Goal: Transaction & Acquisition: Purchase product/service

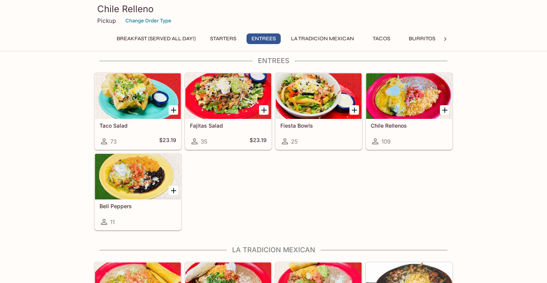
scroll to position [306, 0]
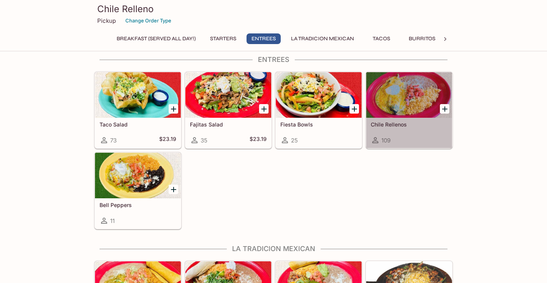
click at [400, 98] on div at bounding box center [409, 95] width 86 height 46
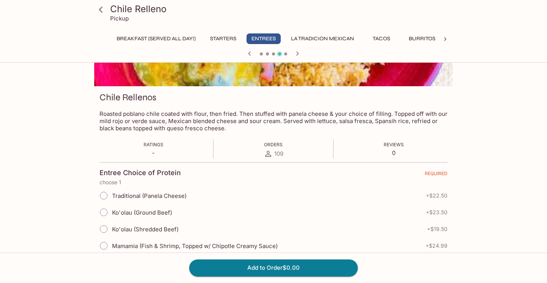
scroll to position [79, 0]
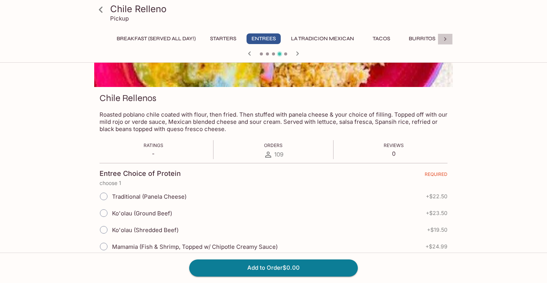
click at [446, 38] on icon at bounding box center [446, 39] width 8 height 8
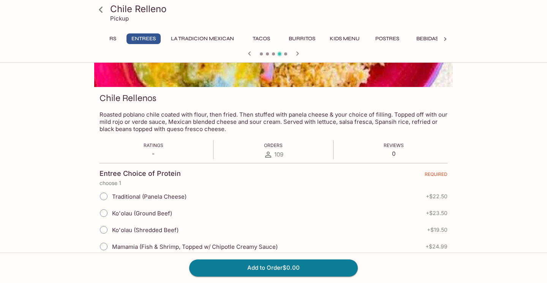
scroll to position [0, 196]
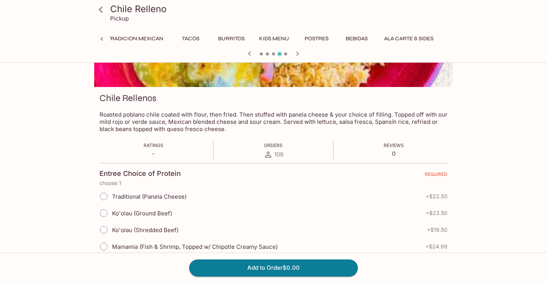
click at [154, 39] on button "La Tradicion Mexican" at bounding box center [131, 38] width 71 height 11
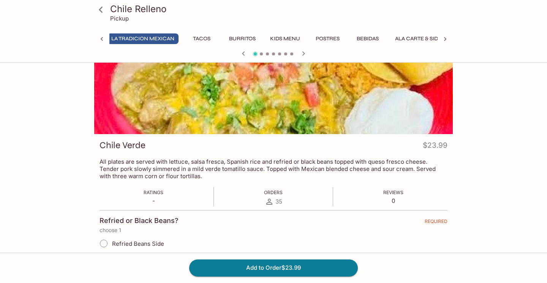
scroll to position [33, 0]
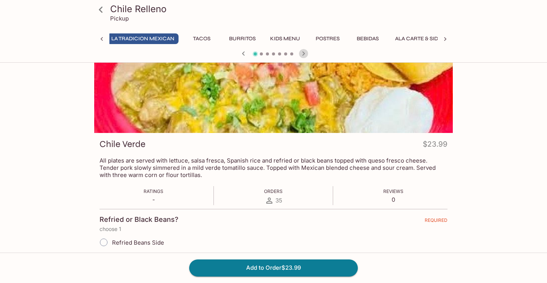
click at [304, 54] on icon "button" at bounding box center [303, 53] width 9 height 9
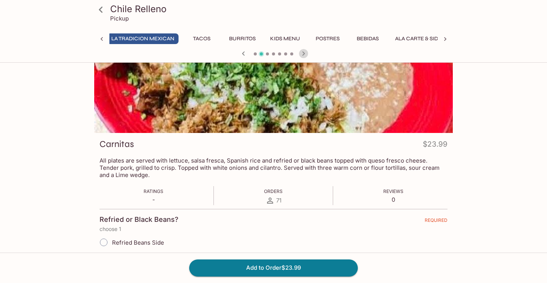
click at [304, 54] on icon "button" at bounding box center [303, 53] width 9 height 9
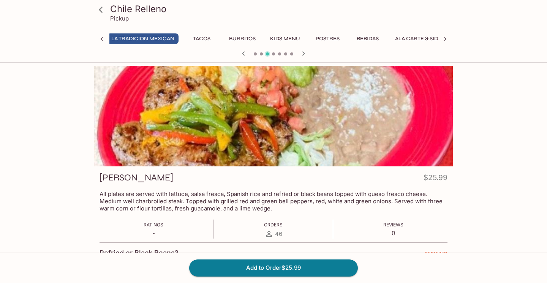
scroll to position [0, 0]
click at [304, 54] on icon "button" at bounding box center [303, 53] width 9 height 9
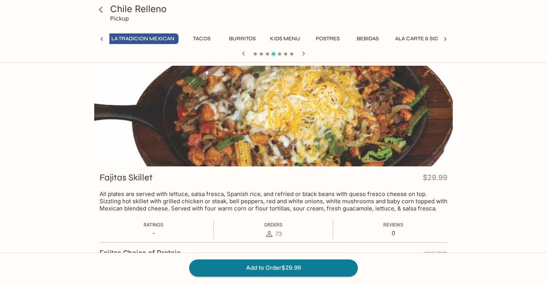
click at [304, 54] on icon "button" at bounding box center [303, 53] width 9 height 9
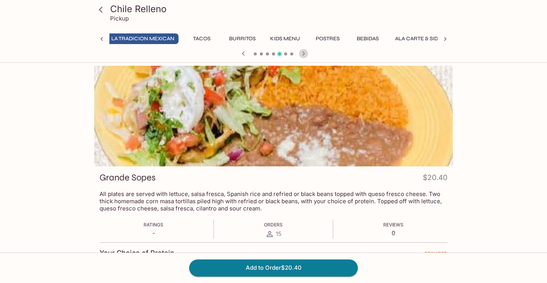
click at [304, 54] on icon "button" at bounding box center [303, 53] width 9 height 9
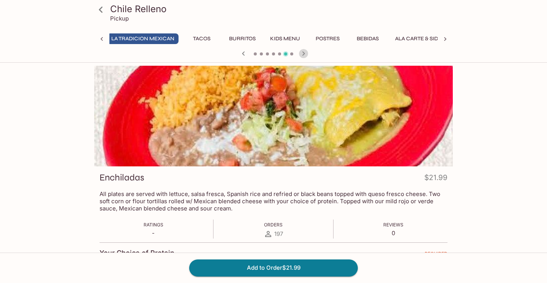
click at [305, 55] on icon "button" at bounding box center [303, 53] width 9 height 9
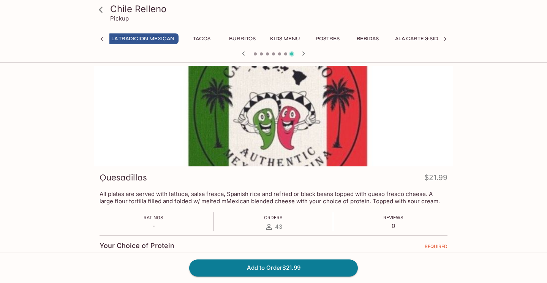
click at [205, 38] on button "Tacos" at bounding box center [202, 38] width 34 height 11
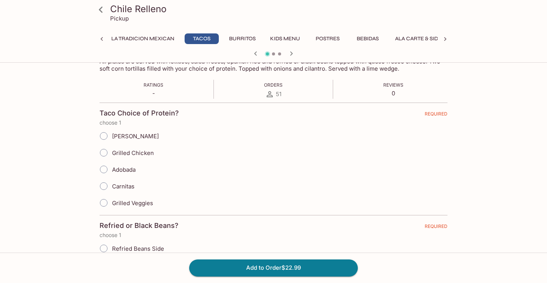
scroll to position [133, 0]
click at [244, 36] on button "Burritos" at bounding box center [242, 38] width 35 height 11
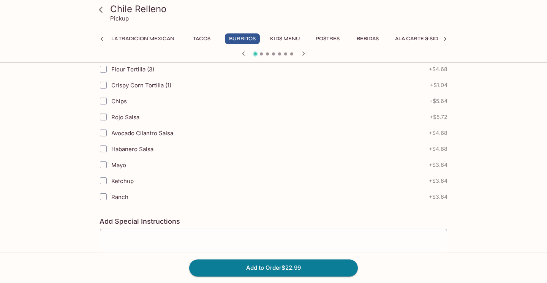
scroll to position [1030, 0]
click at [374, 39] on button "Bebidas" at bounding box center [368, 38] width 34 height 11
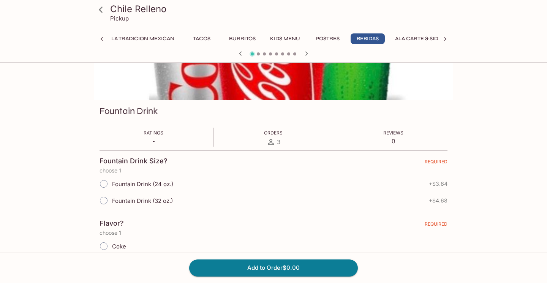
scroll to position [67, 0]
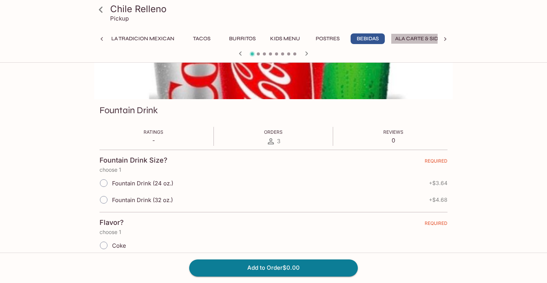
click at [417, 38] on button "Ala Carte & Sides" at bounding box center [420, 38] width 58 height 11
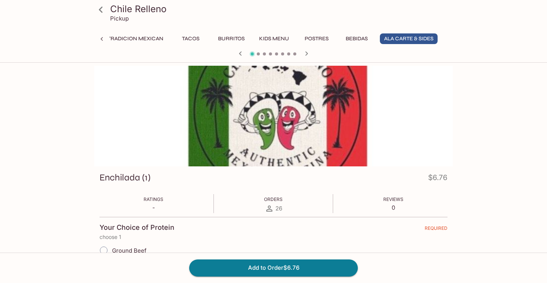
scroll to position [0, 0]
